Goal: Navigation & Orientation: Find specific page/section

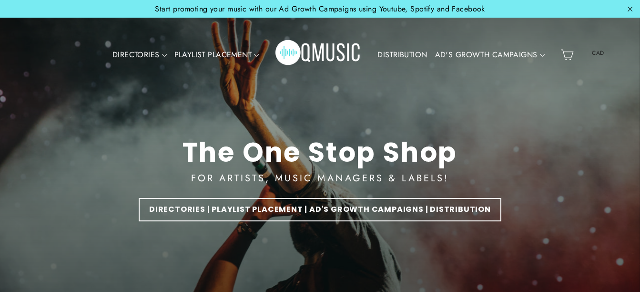
click at [401, 41] on div "DIRECTORIES VALUE PACKS Aspiring Pack Professional Pack Management Pack Playlis…" at bounding box center [318, 55] width 477 height 56
click at [398, 55] on link "DISTRIBUTION" at bounding box center [402, 55] width 57 height 22
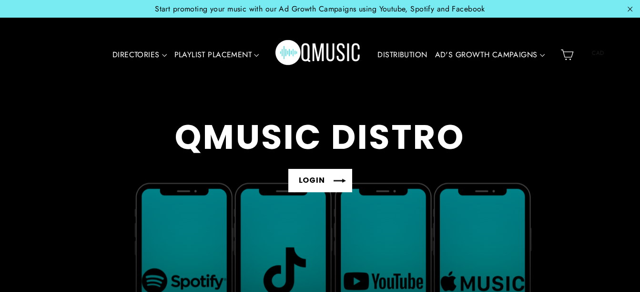
click at [320, 182] on link "LOGIN" at bounding box center [320, 180] width 64 height 23
